Goal: Navigation & Orientation: Find specific page/section

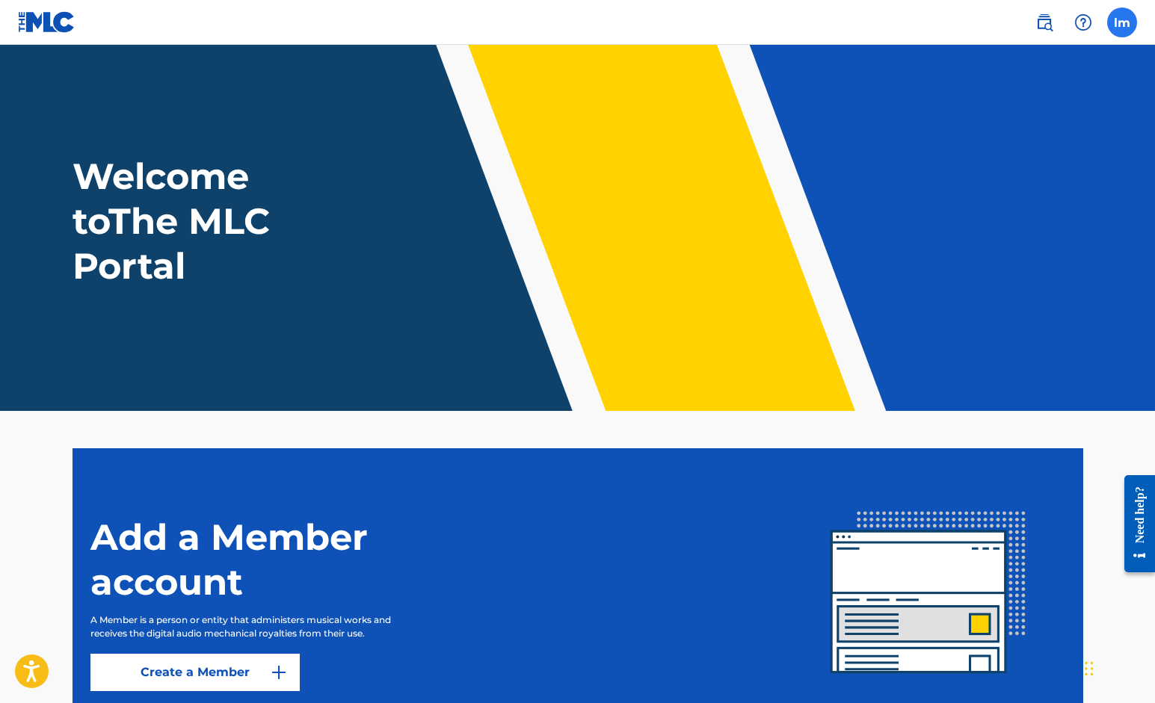
click at [1114, 20] on label at bounding box center [1122, 22] width 30 height 30
click at [1122, 22] on input "lm lajuan mcneal officialjuaninstrumentals@gmail.com Profile Log out" at bounding box center [1122, 22] width 0 height 0
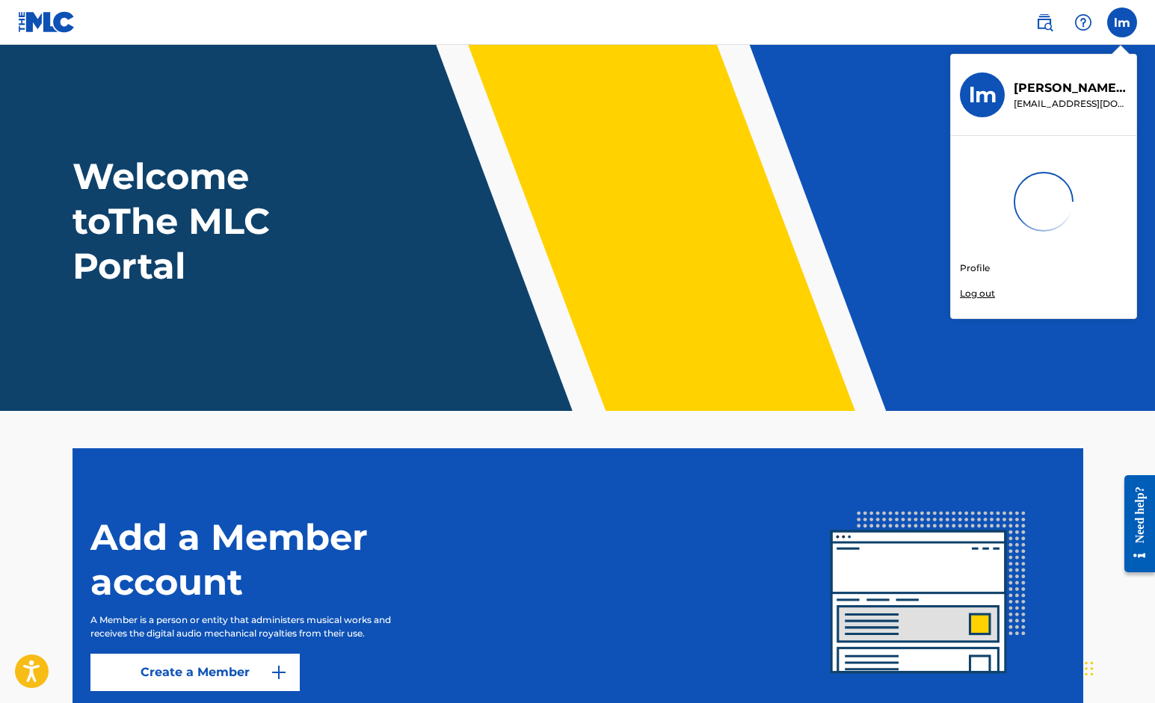
click at [965, 270] on link "Profile" at bounding box center [975, 268] width 30 height 13
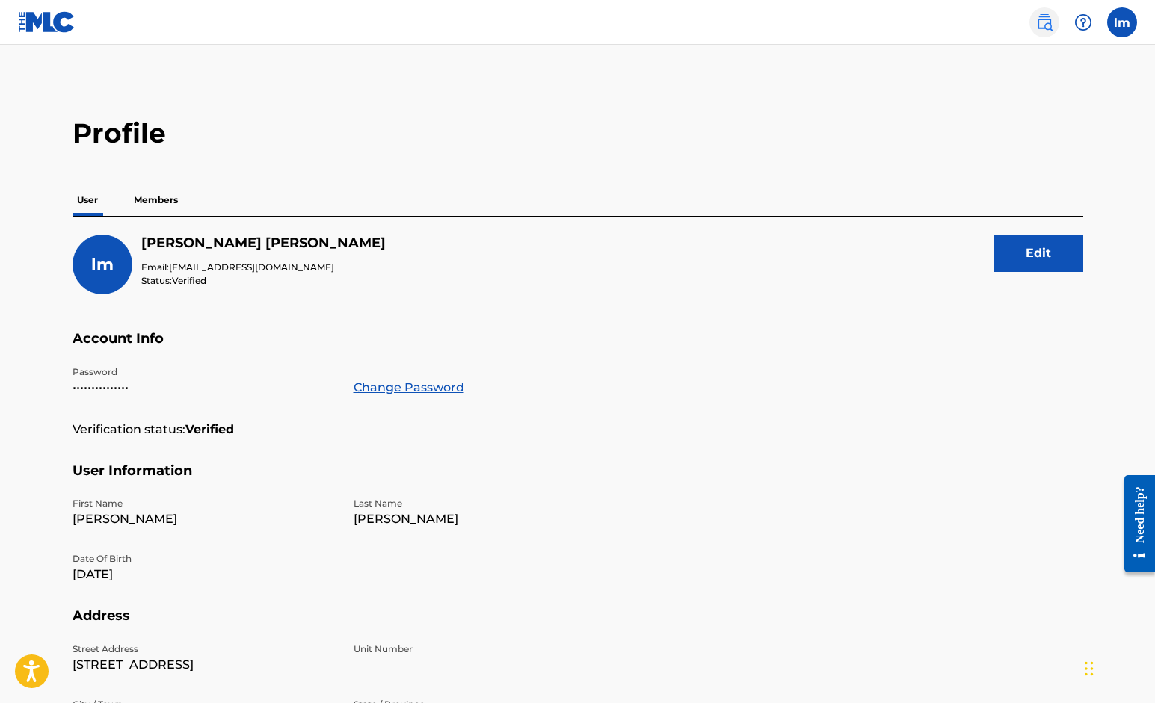
click at [1037, 26] on img at bounding box center [1044, 22] width 18 height 18
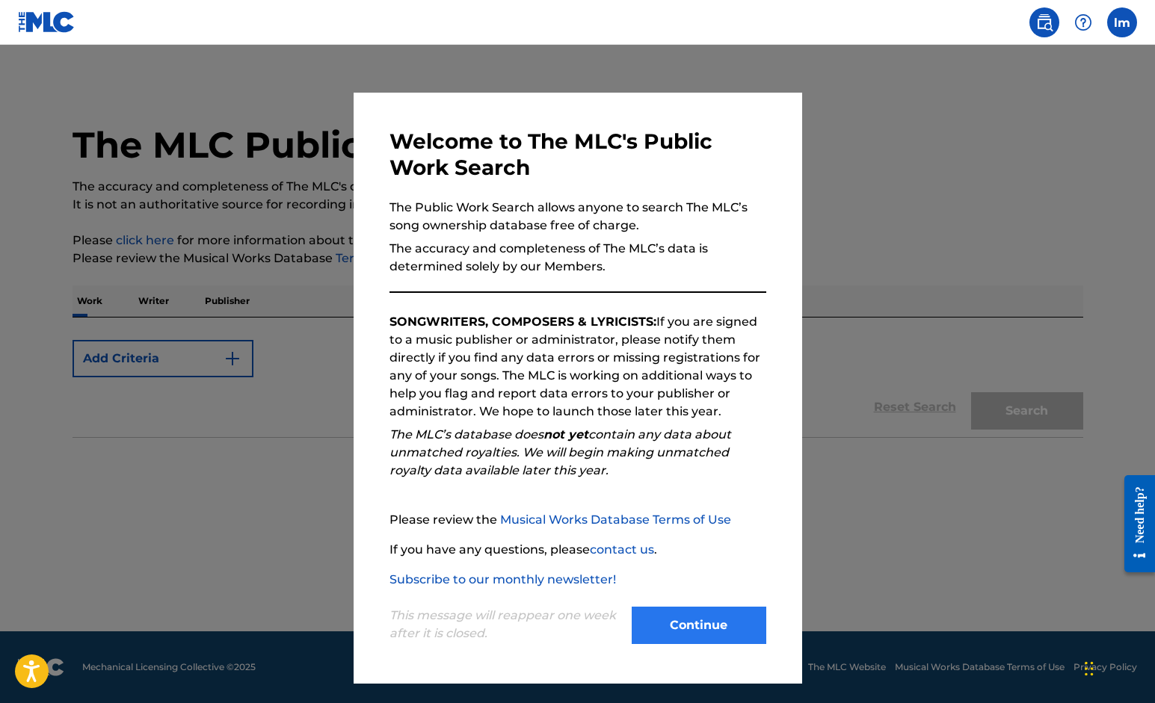
click at [704, 629] on button "Continue" at bounding box center [699, 625] width 135 height 37
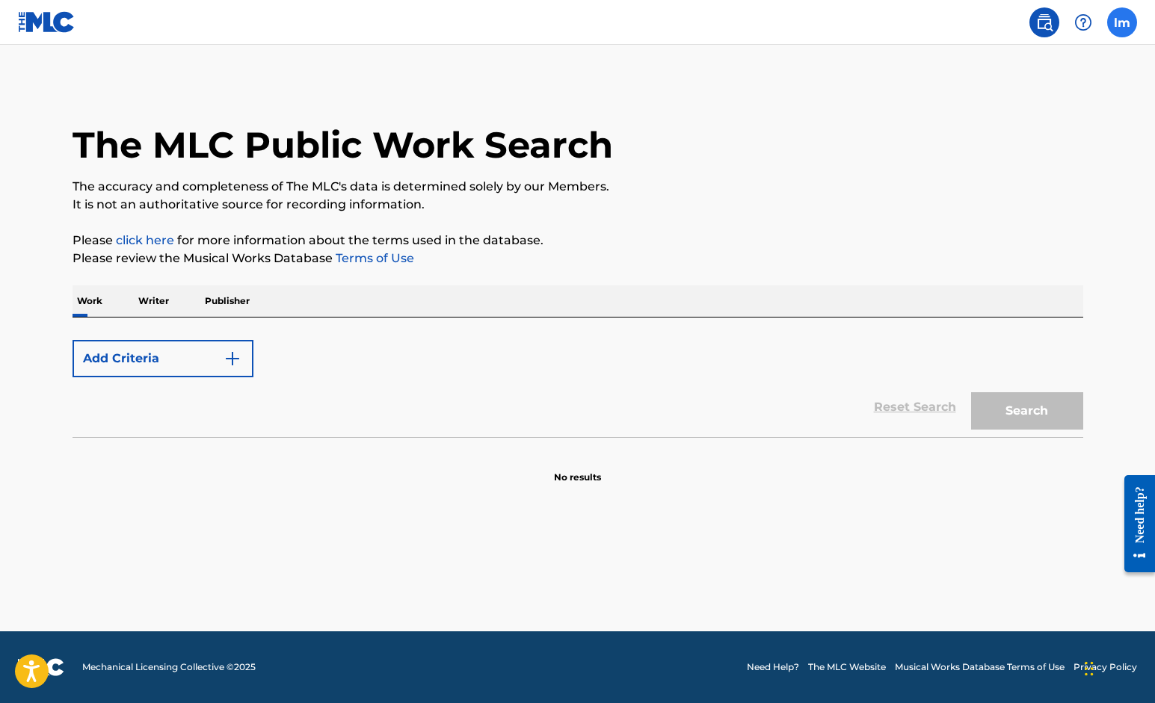
click at [1114, 22] on label at bounding box center [1122, 22] width 30 height 30
click at [1122, 22] on input "lm lajuan mcneal officialjuaninstrumentals@gmail.com Profile Log out" at bounding box center [1122, 22] width 0 height 0
click at [157, 305] on p "Writer" at bounding box center [154, 301] width 40 height 31
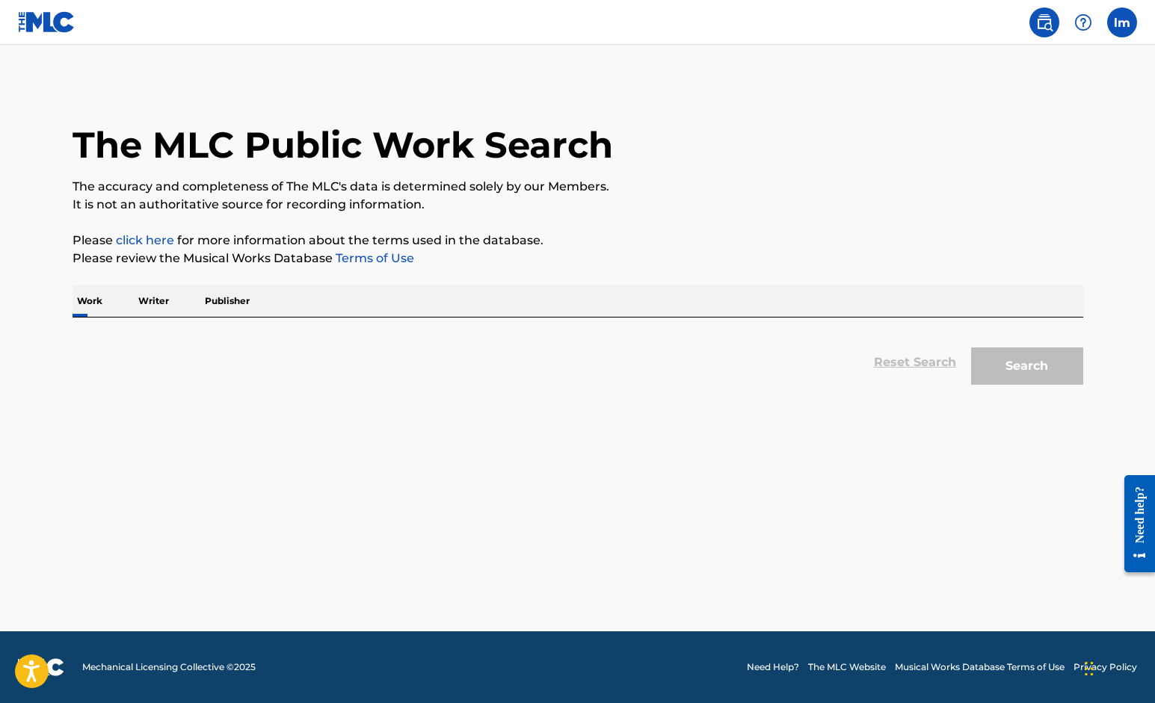
click at [158, 303] on p "Writer" at bounding box center [154, 301] width 40 height 31
click at [161, 299] on p "Writer" at bounding box center [154, 301] width 40 height 31
click at [221, 298] on p "Publisher" at bounding box center [227, 301] width 54 height 31
click at [1082, 24] on img at bounding box center [1083, 22] width 18 height 18
click at [1046, 23] on img at bounding box center [1044, 22] width 18 height 18
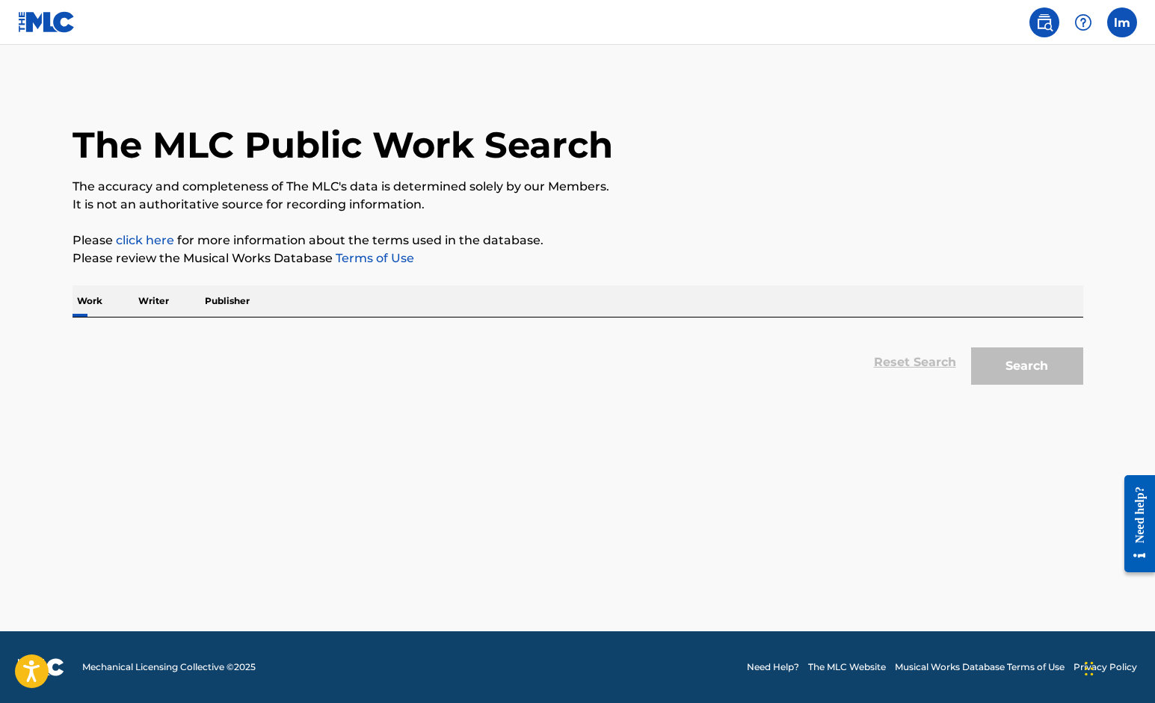
click at [1042, 25] on img at bounding box center [1044, 22] width 18 height 18
click at [1086, 22] on img at bounding box center [1083, 22] width 18 height 18
click at [1128, 21] on label at bounding box center [1122, 22] width 30 height 30
click at [1122, 22] on input "lm lajuan mcneal officialjuaninstrumentals@gmail.com Profile Log out" at bounding box center [1122, 22] width 0 height 0
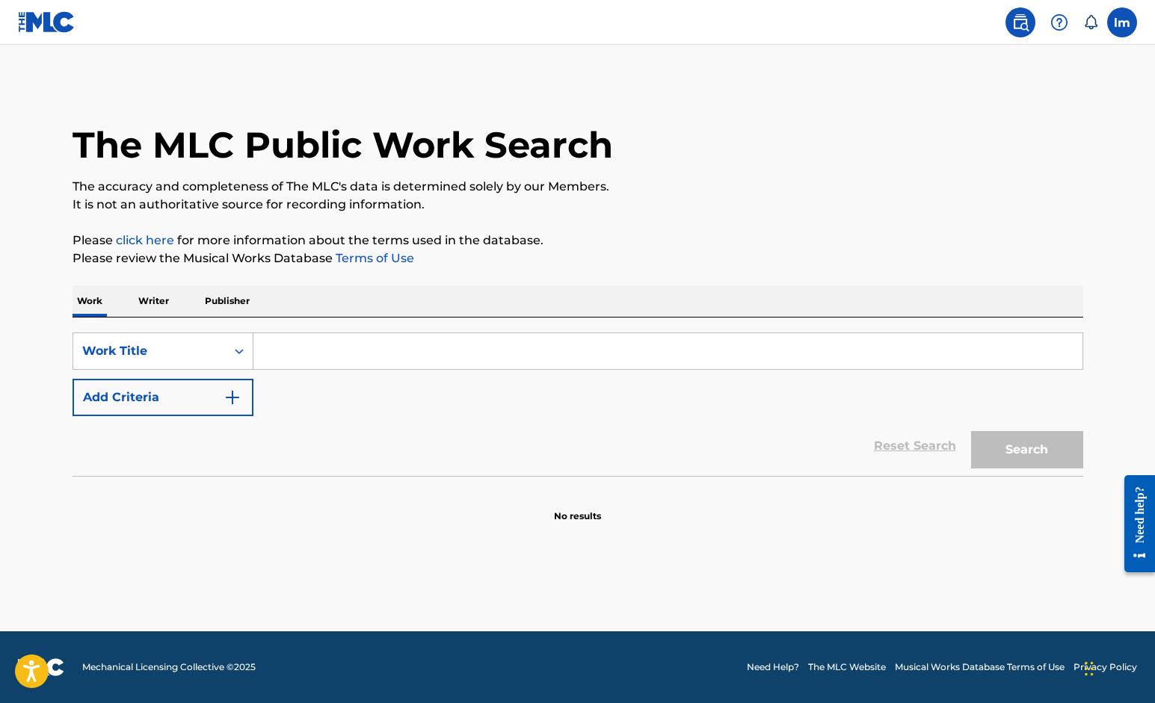
click at [1088, 23] on icon at bounding box center [1090, 22] width 15 height 15
click at [1127, 16] on label at bounding box center [1122, 22] width 30 height 30
click at [1122, 22] on input "[PERSON_NAME] [EMAIL_ADDRESS][DOMAIN_NAME] Notification Preferences Profile Log…" at bounding box center [1122, 22] width 0 height 0
click at [981, 186] on link "Profile" at bounding box center [975, 185] width 30 height 13
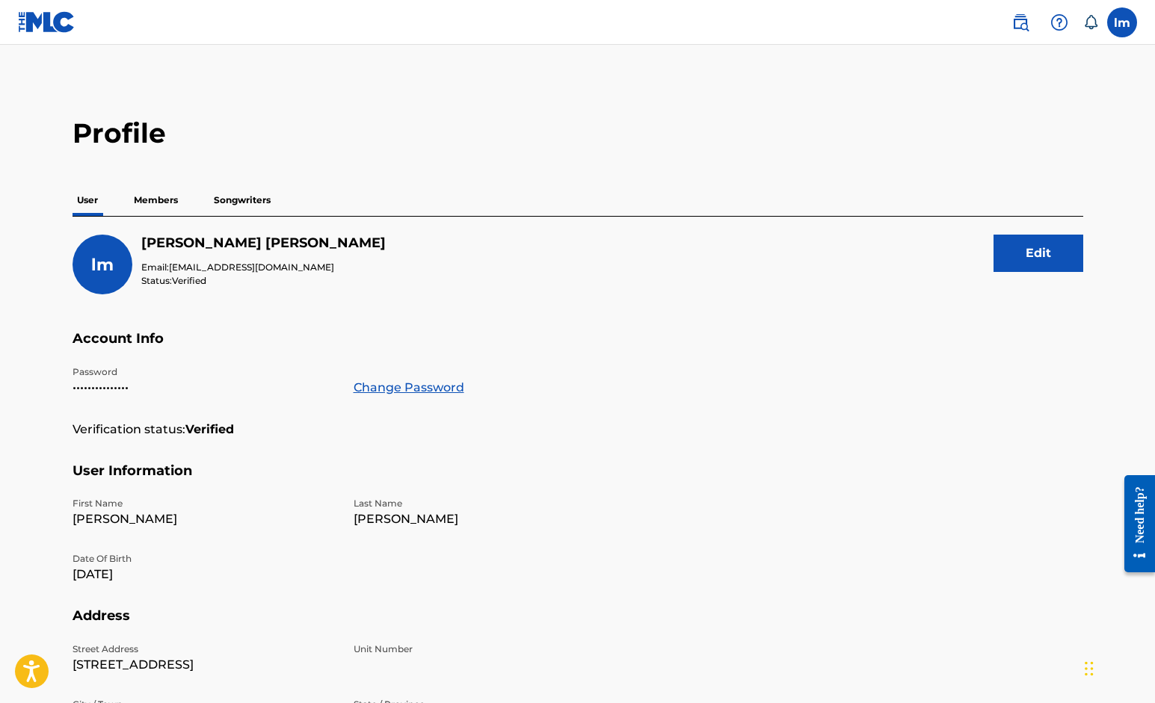
click at [141, 199] on p "Members" at bounding box center [155, 200] width 53 height 31
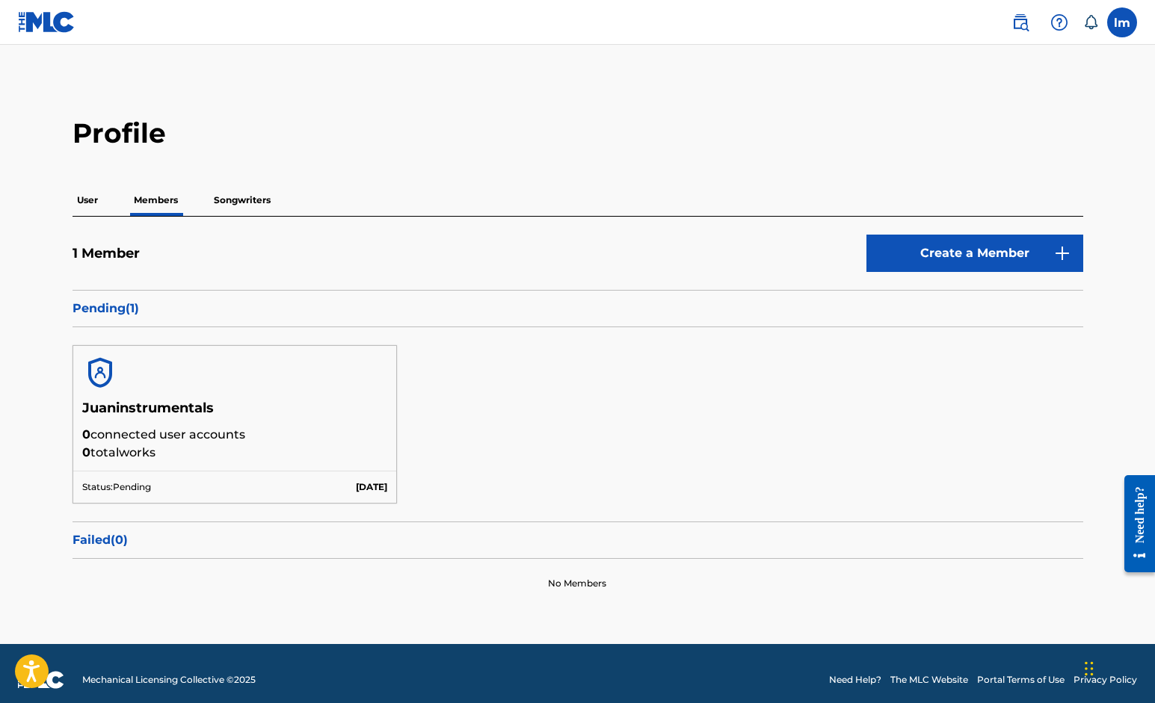
click at [231, 200] on p "Songwriters" at bounding box center [242, 200] width 66 height 31
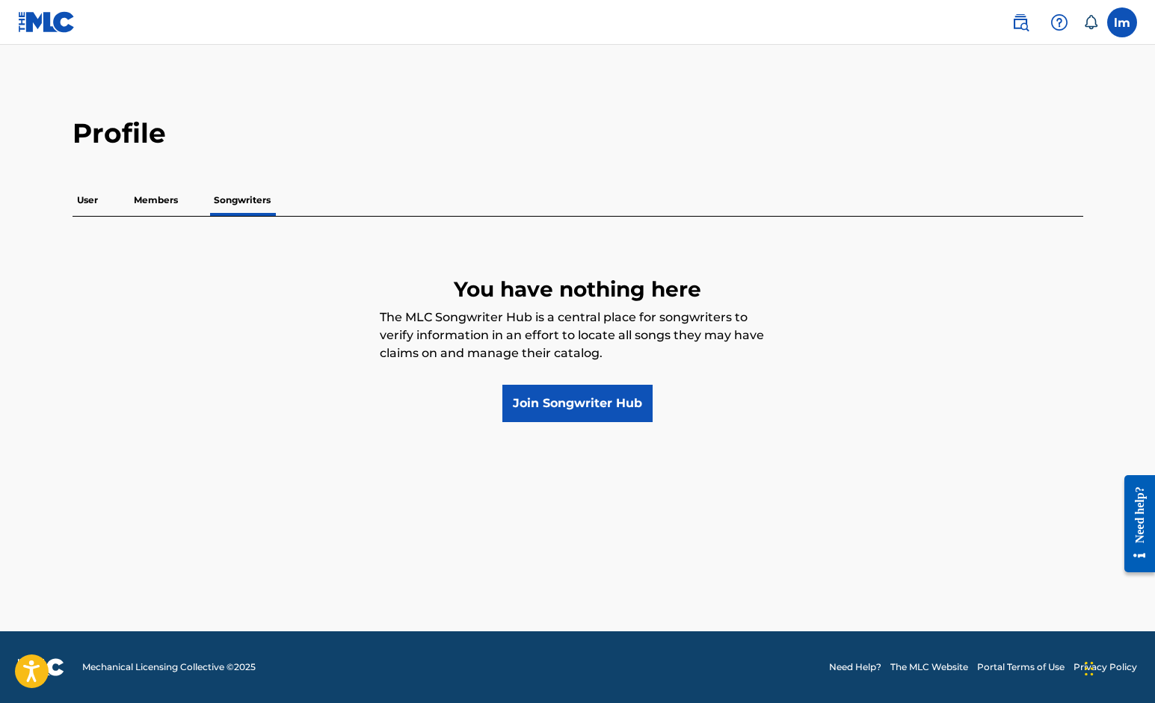
click at [151, 199] on p "Members" at bounding box center [155, 200] width 53 height 31
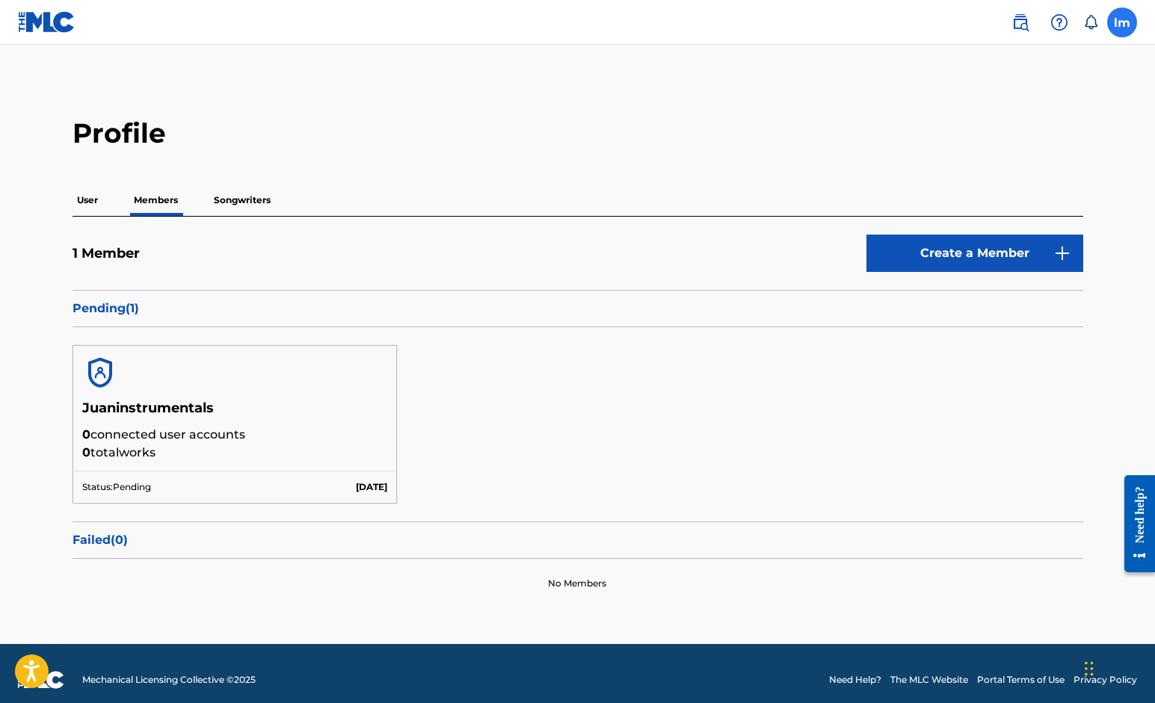
click at [1117, 21] on label at bounding box center [1122, 22] width 30 height 30
click at [1122, 22] on input "[PERSON_NAME] [EMAIL_ADDRESS][DOMAIN_NAME] Notification Preferences Profile Log…" at bounding box center [1122, 22] width 0 height 0
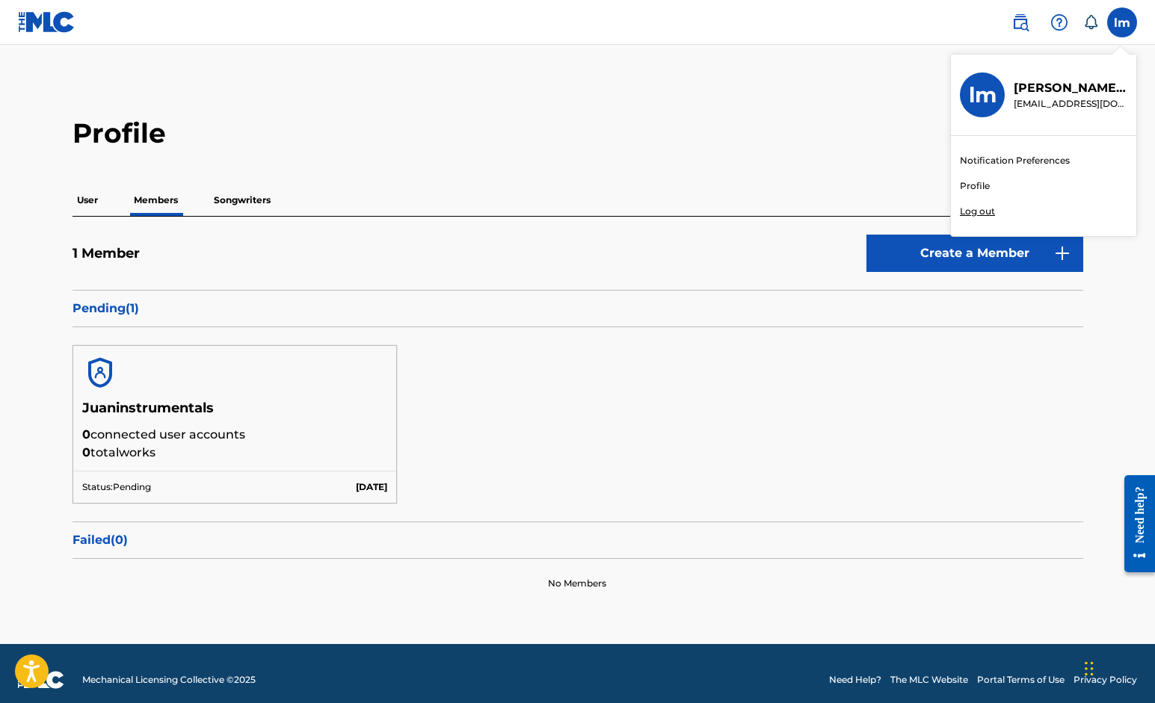
click at [969, 209] on p "Log out" at bounding box center [977, 211] width 35 height 13
click at [1122, 22] on input "[PERSON_NAME] [EMAIL_ADDRESS][DOMAIN_NAME] Notification Preferences Profile Log…" at bounding box center [1122, 22] width 0 height 0
